Goal: Book appointment/travel/reservation

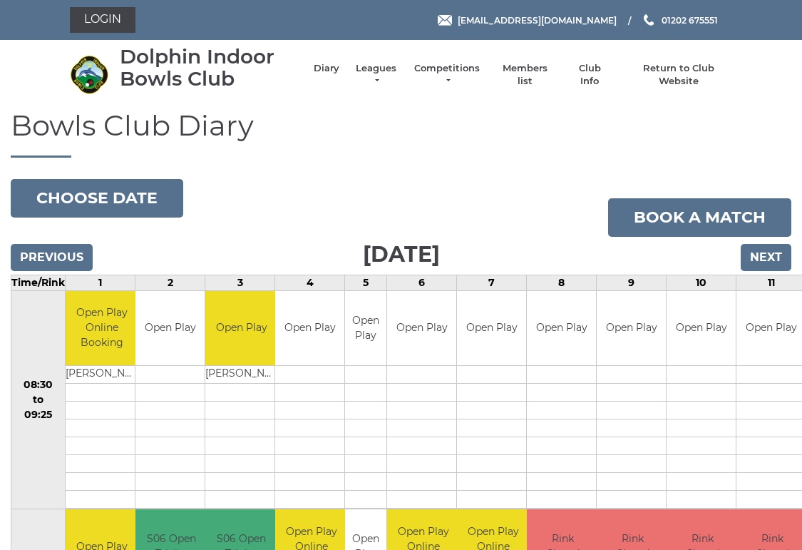
click at [145, 196] on button "Choose date" at bounding box center [97, 198] width 172 height 38
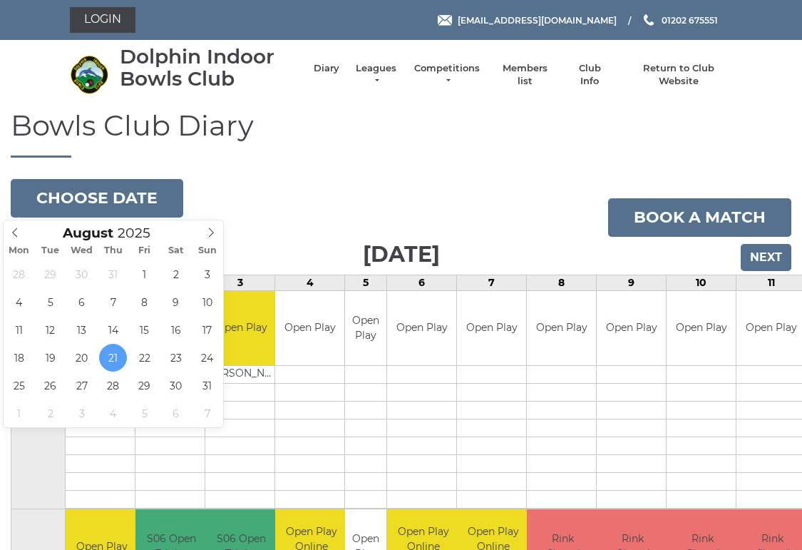
type input "[DATE]"
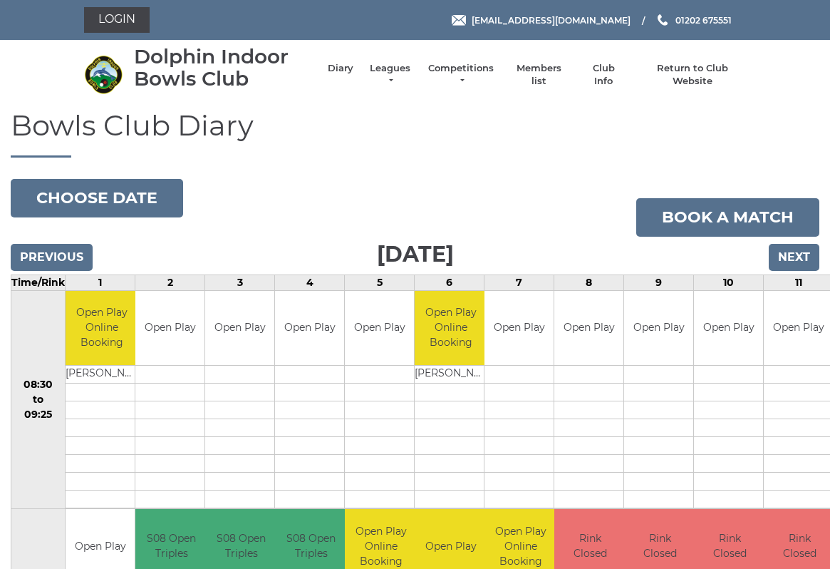
click at [154, 197] on button "Choose date" at bounding box center [97, 198] width 172 height 38
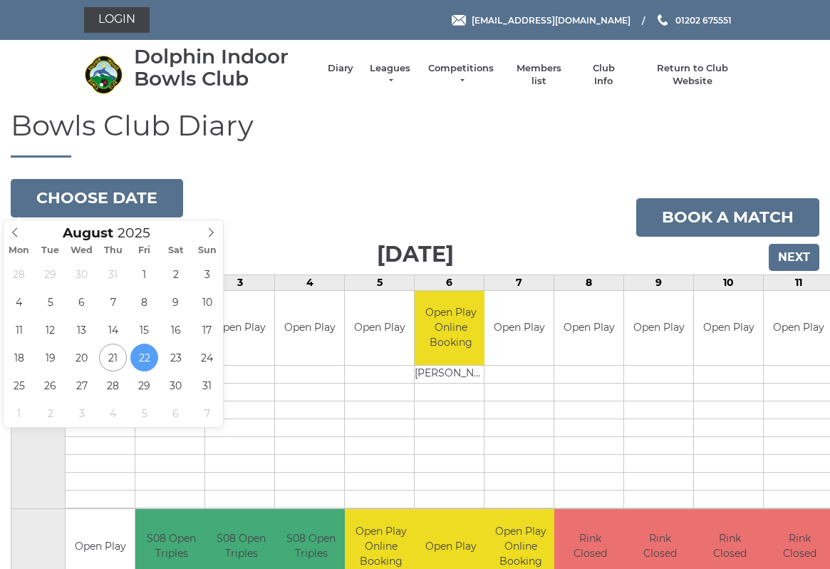
type input "[DATE]"
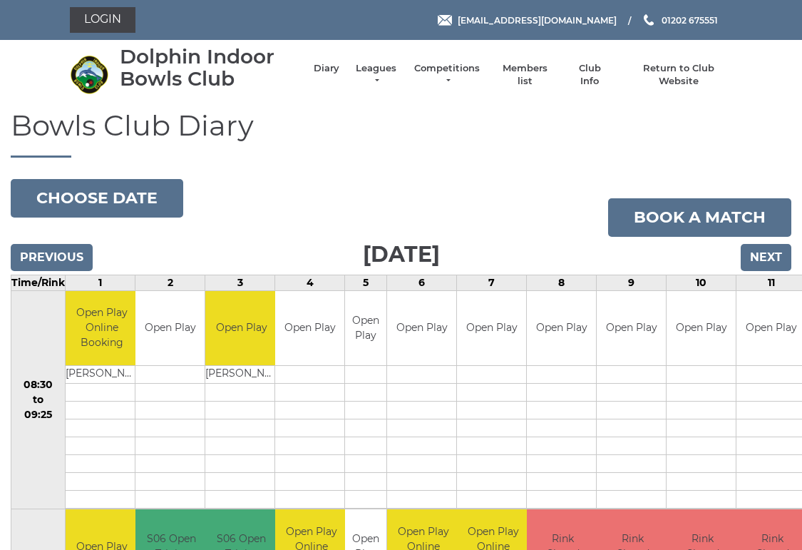
scroll to position [2, 0]
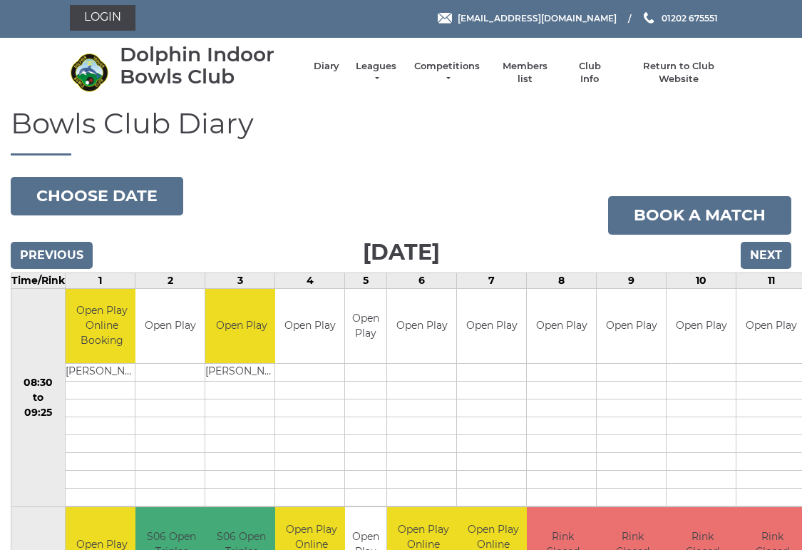
click at [685, 67] on li "Return to Club Website" at bounding box center [671, 73] width 122 height 40
click at [667, 73] on link "Return to Club Website" at bounding box center [678, 73] width 108 height 26
